Goal: Information Seeking & Learning: Learn about a topic

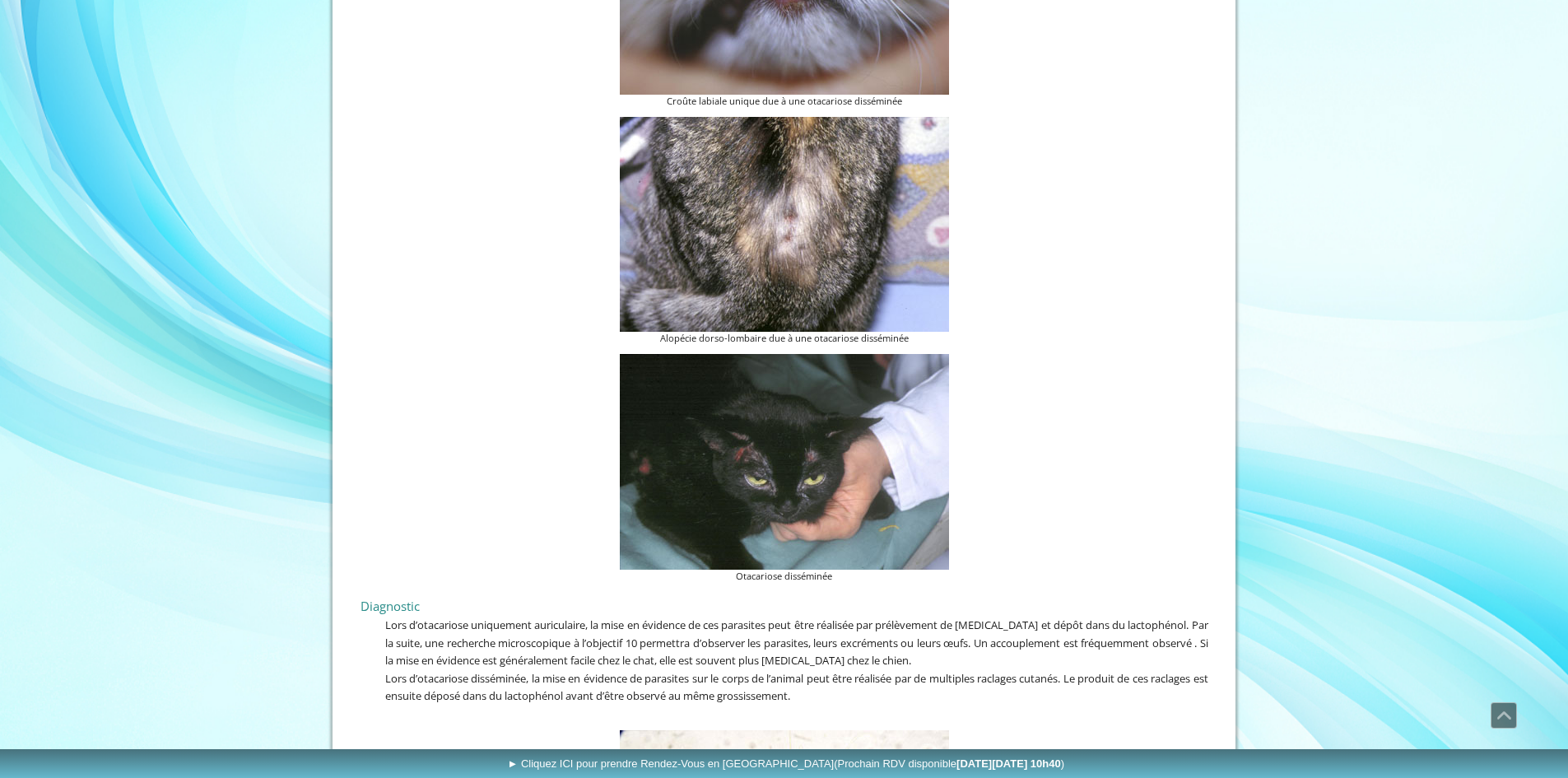
scroll to position [3209, 0]
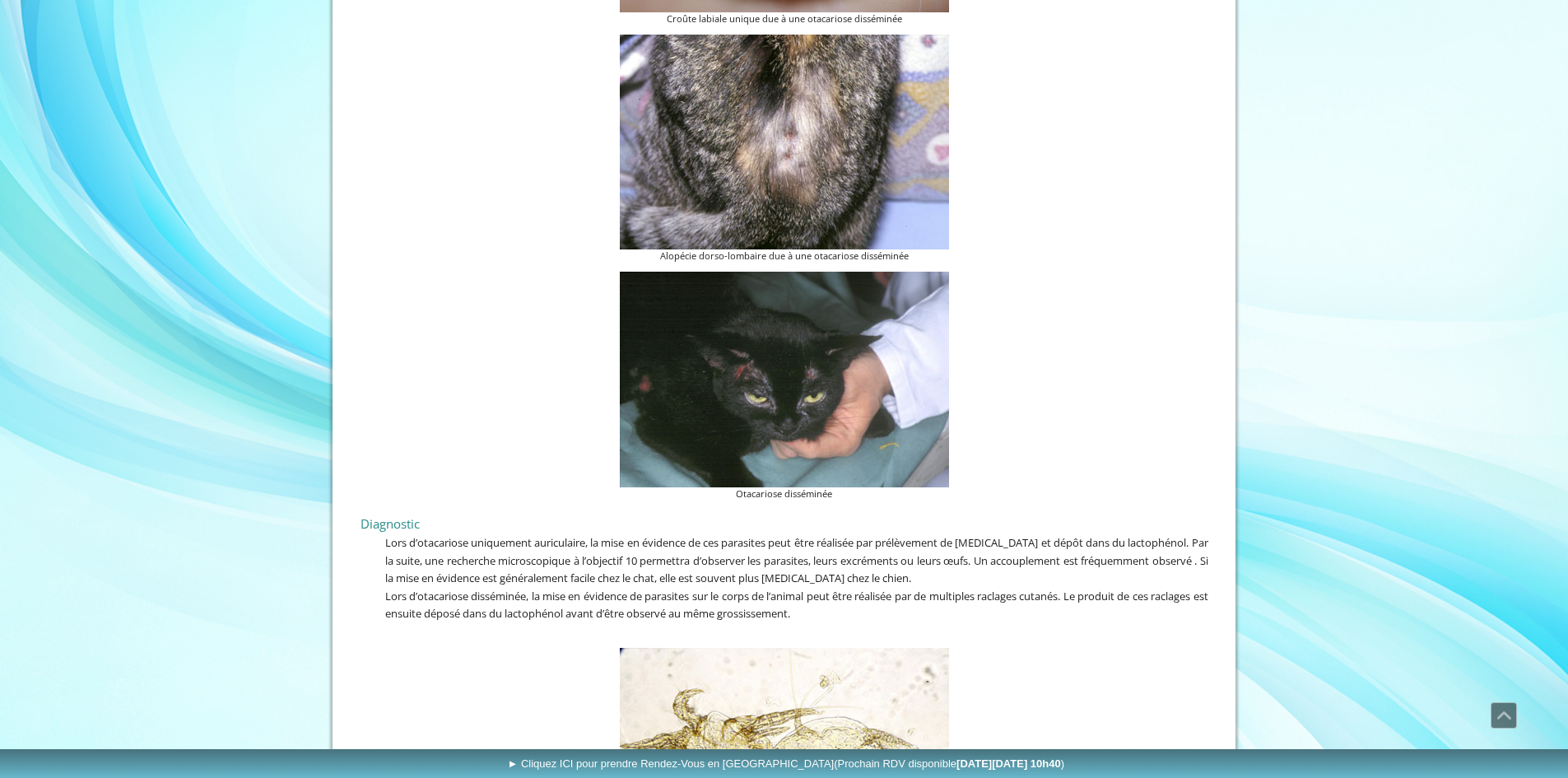
click at [744, 370] on img at bounding box center [784, 379] width 329 height 216
click at [787, 373] on img at bounding box center [784, 379] width 329 height 216
click at [811, 374] on img at bounding box center [784, 379] width 329 height 216
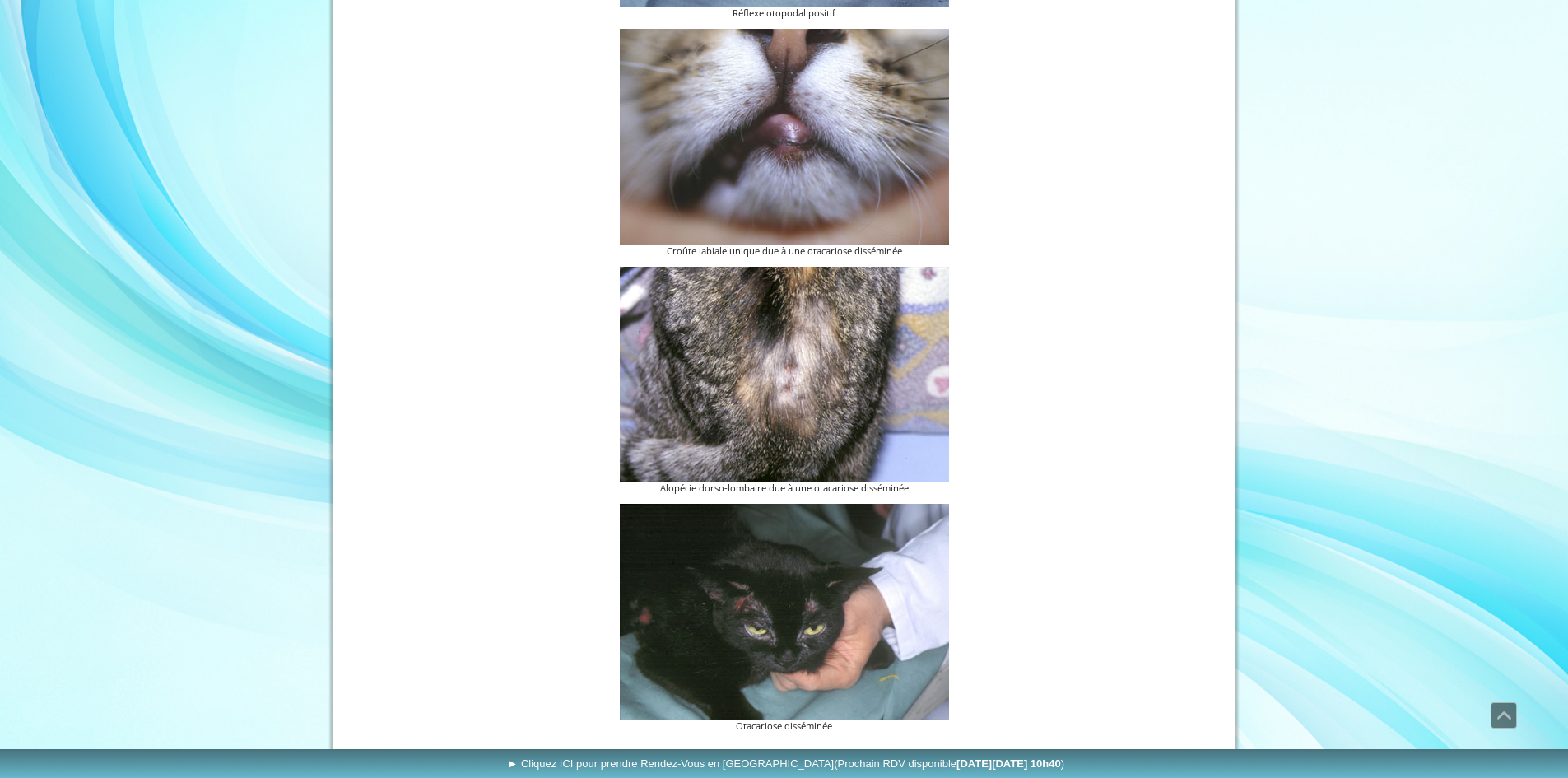
scroll to position [2963, 0]
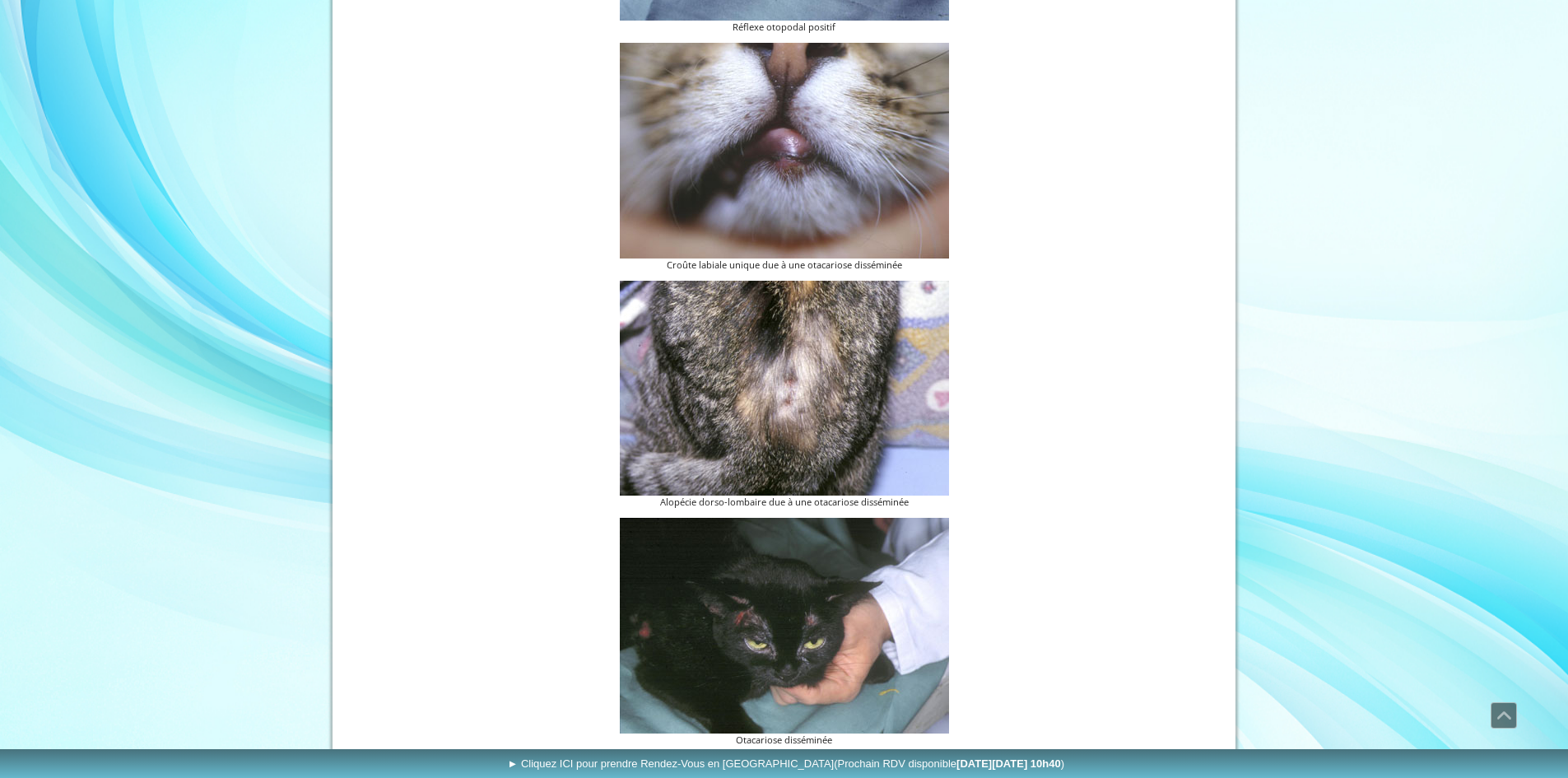
click at [797, 174] on img at bounding box center [784, 150] width 329 height 216
click at [797, 178] on img at bounding box center [784, 150] width 329 height 216
click at [757, 247] on img at bounding box center [784, 150] width 329 height 216
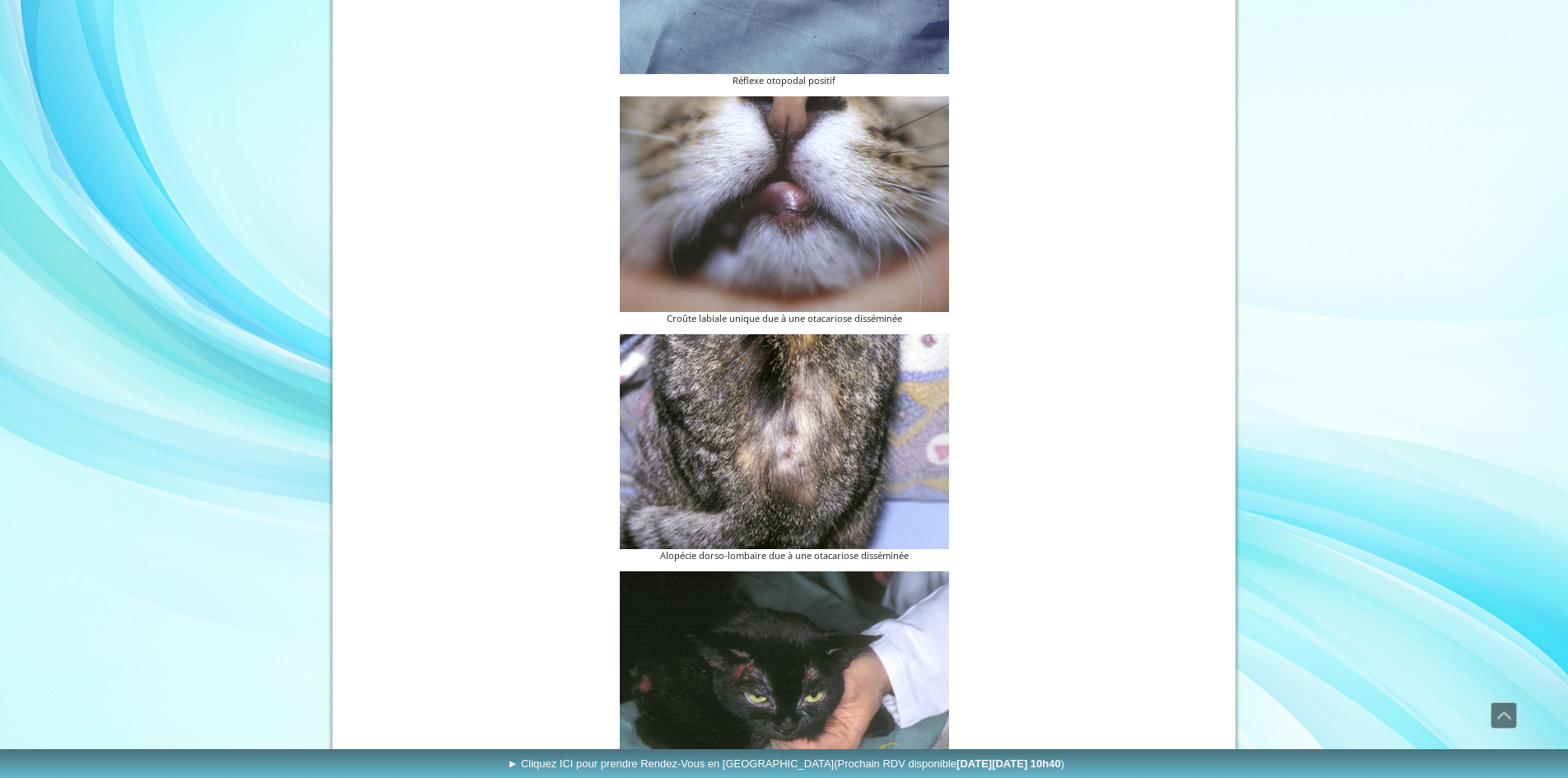
scroll to position [2881, 0]
